Goal: Transaction & Acquisition: Purchase product/service

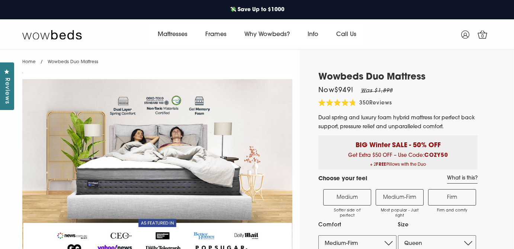
select select "Medium-Firm"
click at [396, 205] on label "Medium-Firm Most popular - Just right" at bounding box center [400, 197] width 48 height 16
click at [0, 0] on input "Medium-Firm Most popular - Just right" at bounding box center [0, 0] width 0 height 0
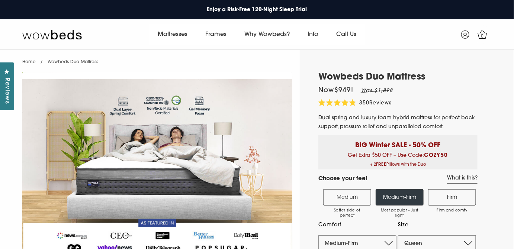
click at [396, 205] on label "Medium-Firm Most popular - Just right" at bounding box center [400, 197] width 48 height 16
click at [0, 0] on input "Medium-Firm Most popular - Just right" at bounding box center [0, 0] width 0 height 0
click at [396, 205] on label "Medium-Firm Most popular - Just right" at bounding box center [400, 197] width 48 height 16
click at [0, 0] on input "Medium-Firm Most popular - Just right" at bounding box center [0, 0] width 0 height 0
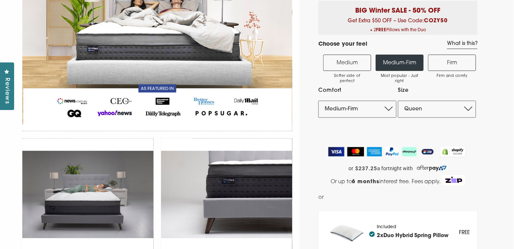
scroll to position [135, 0]
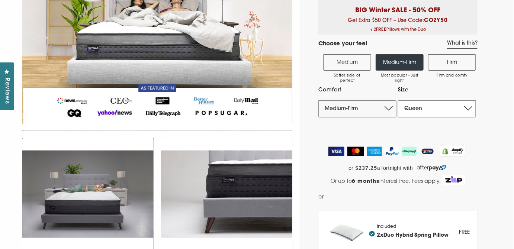
click at [467, 118] on select "Single King Single Double Queen King" at bounding box center [437, 108] width 78 height 17
select select "Double"
click at [398, 111] on select "Single King Single Double Queen King" at bounding box center [437, 108] width 78 height 17
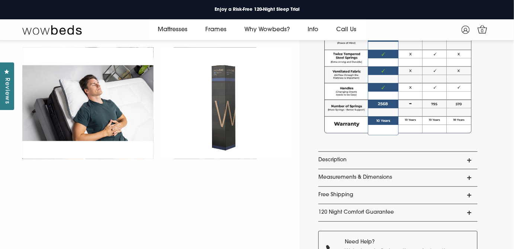
scroll to position [575, 0]
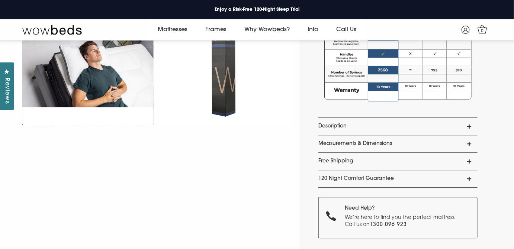
click at [345, 153] on link "Measurements & Dimensions" at bounding box center [398, 143] width 159 height 17
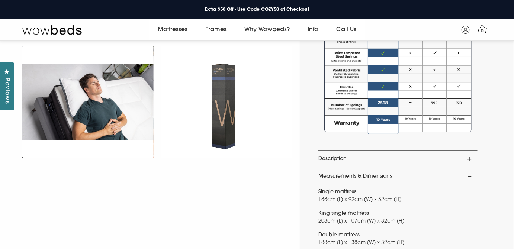
scroll to position [440, 0]
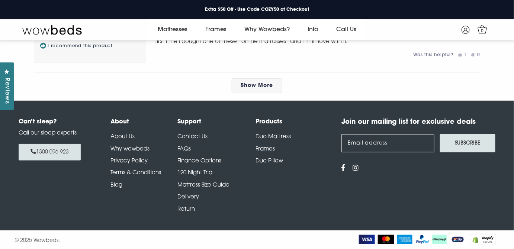
scroll to position [3992, 0]
click at [194, 140] on link "Contact Us" at bounding box center [193, 137] width 30 height 6
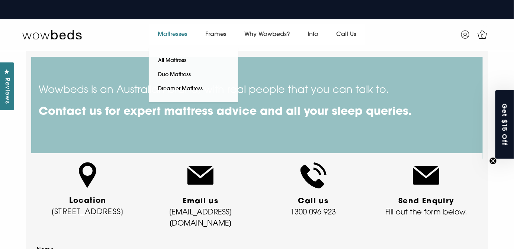
click at [168, 31] on link "Mattresses" at bounding box center [173, 34] width 48 height 21
click at [161, 57] on link "All Mattress" at bounding box center [172, 61] width 47 height 14
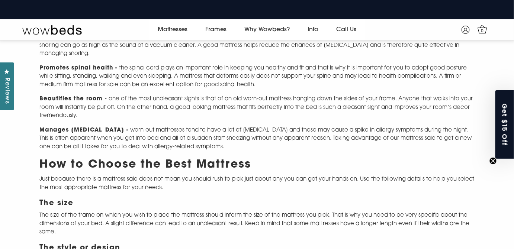
scroll to position [568, 0]
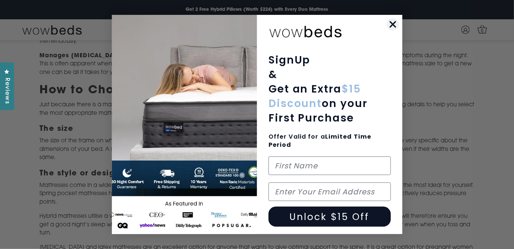
click at [394, 20] on circle "Close dialog" at bounding box center [393, 24] width 12 height 12
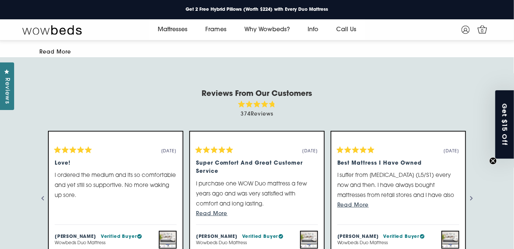
scroll to position [737, 0]
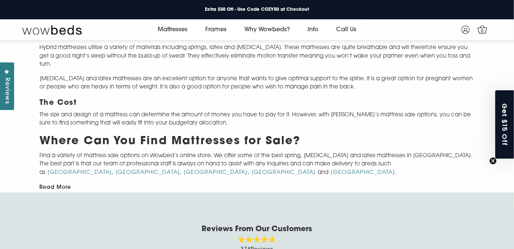
click at [39, 185] on button "Read More" at bounding box center [55, 187] width 32 height 5
